Goal: Ask a question

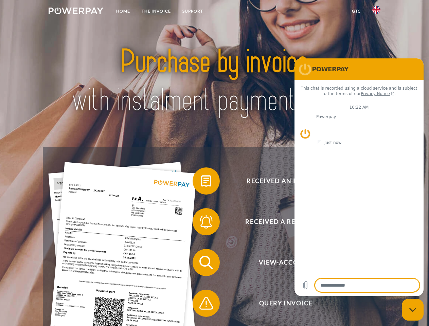
click at [76, 12] on img at bounding box center [76, 10] width 55 height 7
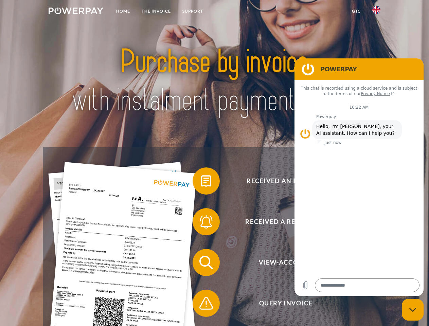
click at [377, 12] on img at bounding box center [377, 10] width 8 height 8
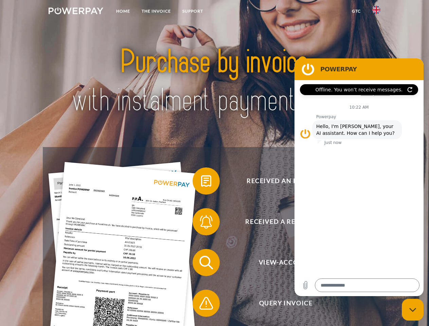
click at [356, 11] on link "GTC" at bounding box center [356, 11] width 20 height 12
click at [201, 183] on span at bounding box center [196, 181] width 34 height 34
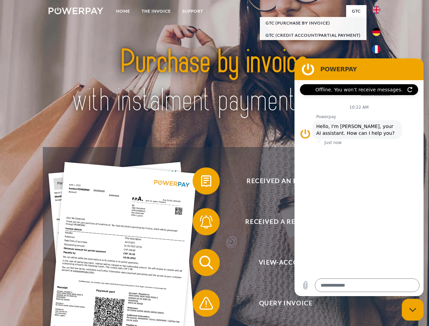
click at [201, 223] on span at bounding box center [196, 222] width 34 height 34
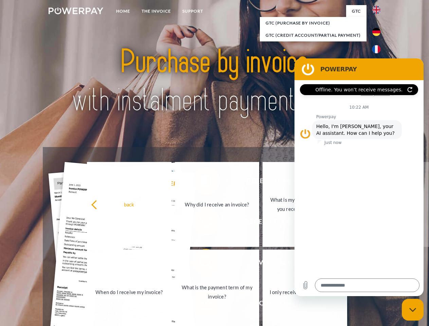
click at [201, 264] on link "What is the payment term of my invoice?" at bounding box center [217, 292] width 85 height 85
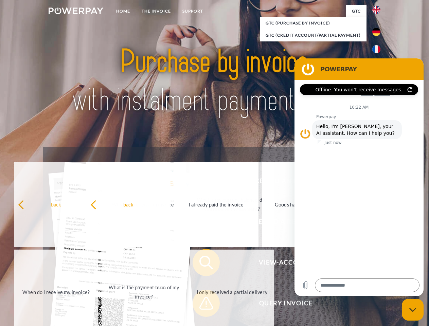
click at [201, 305] on span at bounding box center [196, 304] width 34 height 34
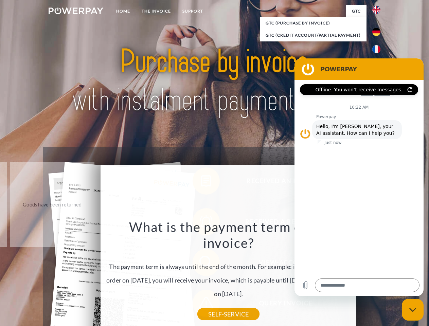
click at [413, 310] on icon "Close messaging window" at bounding box center [413, 310] width 7 height 4
type textarea "*"
